Goal: Task Accomplishment & Management: Complete application form

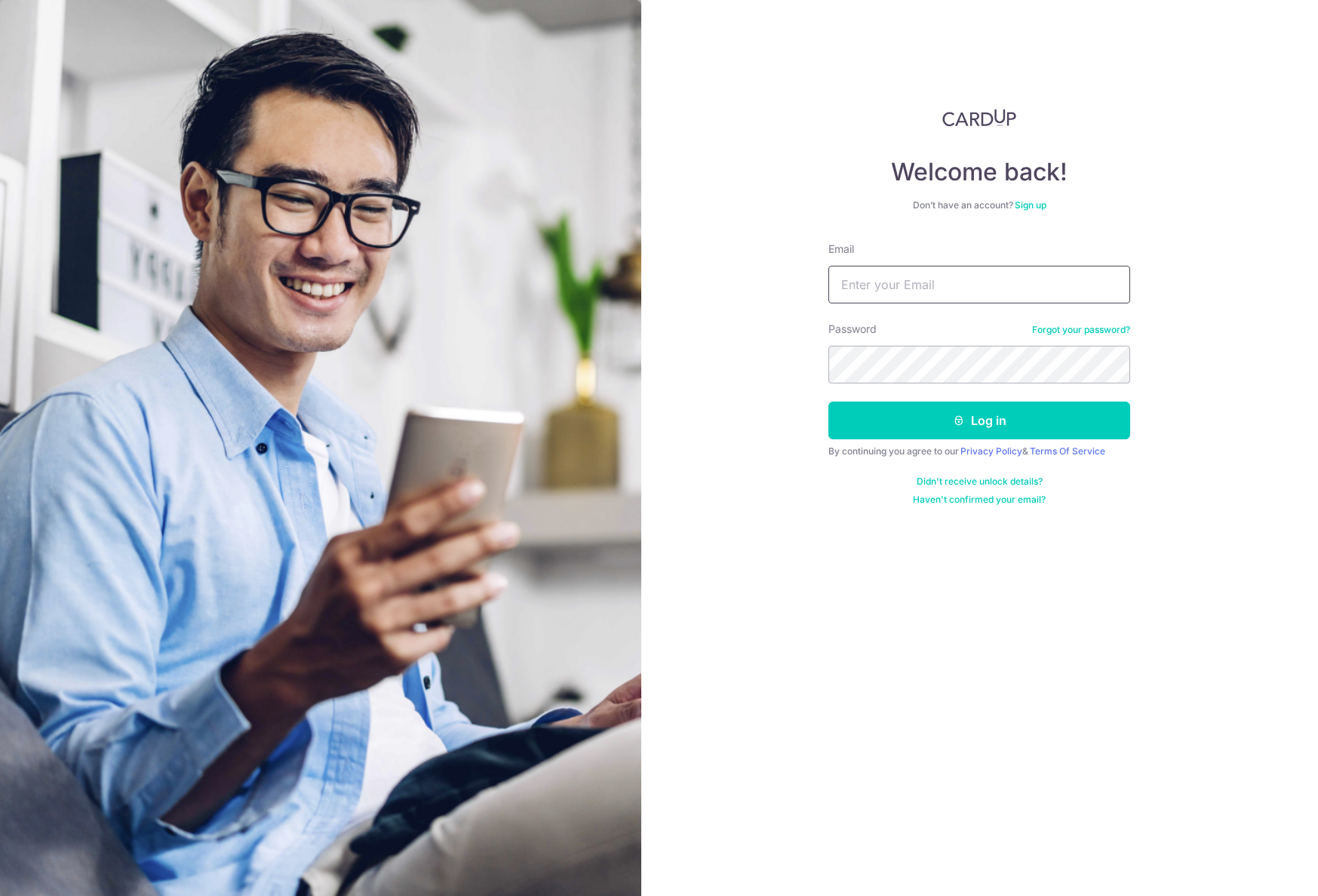
click at [915, 290] on input "Email" at bounding box center [979, 285] width 302 height 38
click at [920, 282] on input "Email" at bounding box center [979, 285] width 302 height 38
type input "hafiz7010187@mail.com"
click at [828, 401] on button "Log in" at bounding box center [979, 420] width 302 height 38
